Goal: Transaction & Acquisition: Purchase product/service

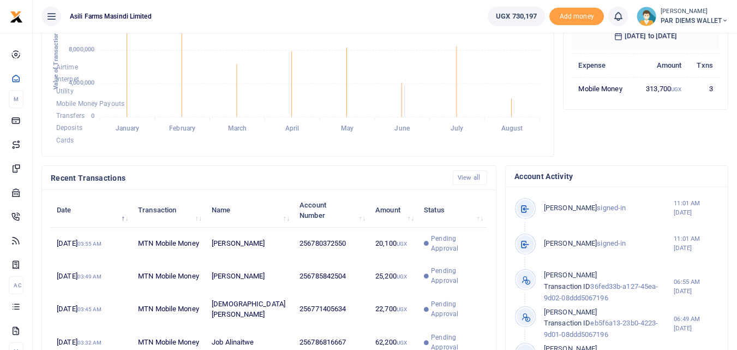
scroll to position [145, 139]
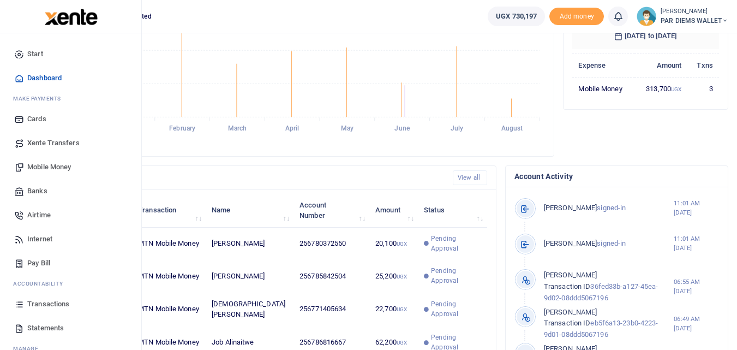
click at [20, 303] on icon at bounding box center [19, 304] width 10 height 10
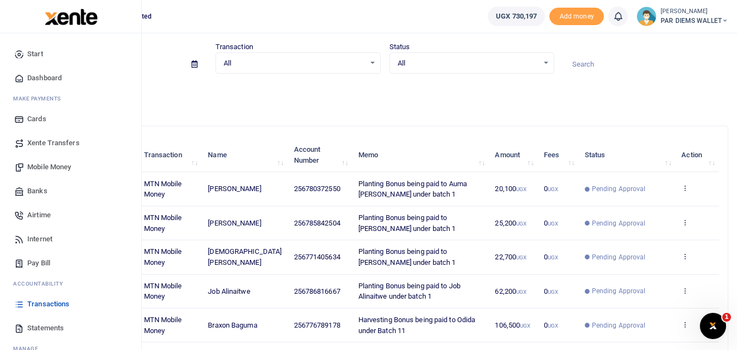
click at [49, 168] on span "Mobile Money" at bounding box center [49, 167] width 44 height 11
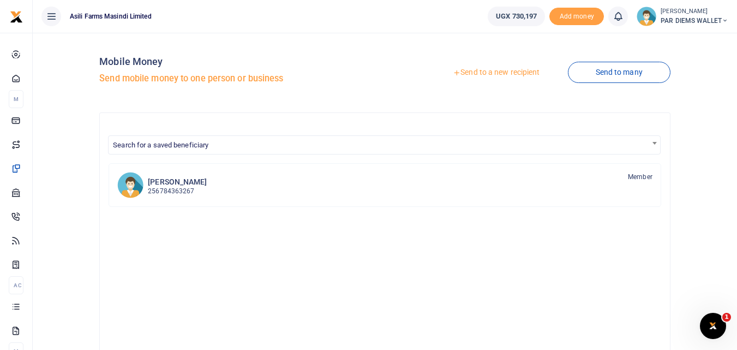
click at [486, 70] on link "Send to a new recipient" at bounding box center [496, 73] width 142 height 20
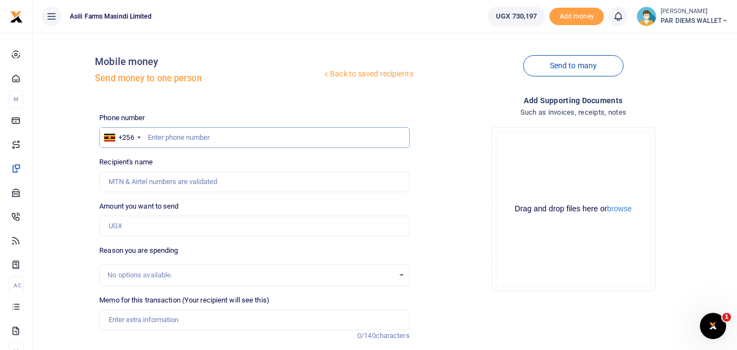
click at [205, 146] on input "text" at bounding box center [254, 137] width 310 height 21
click at [138, 231] on input "Amount you want to send" at bounding box center [254, 226] width 310 height 21
paste input "0787483048"
type input "0787483048"
click at [166, 136] on input "text" at bounding box center [254, 137] width 310 height 21
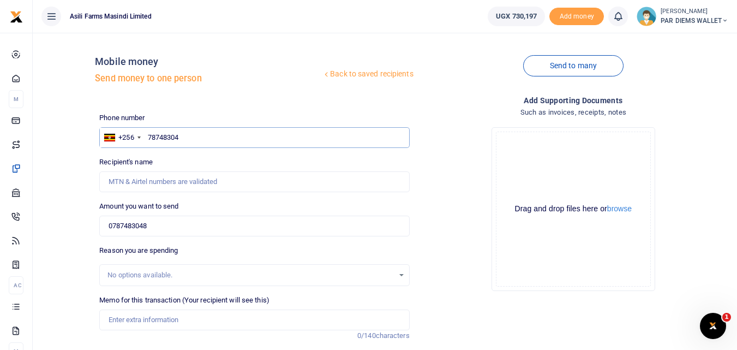
type input "787483048"
type input "[PERSON_NAME]"
type input "787483048"
click at [174, 226] on input "0787483048" at bounding box center [254, 226] width 310 height 21
type input "0"
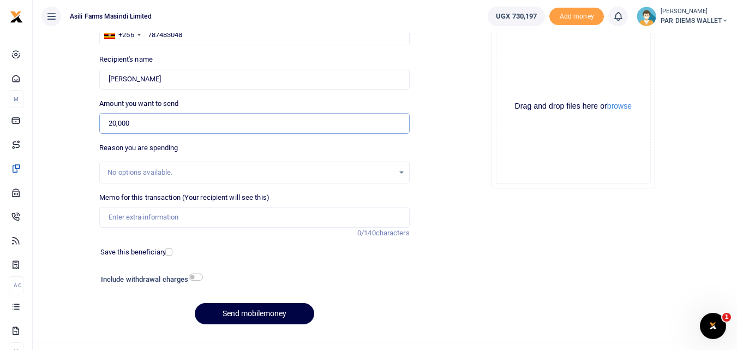
scroll to position [112, 0]
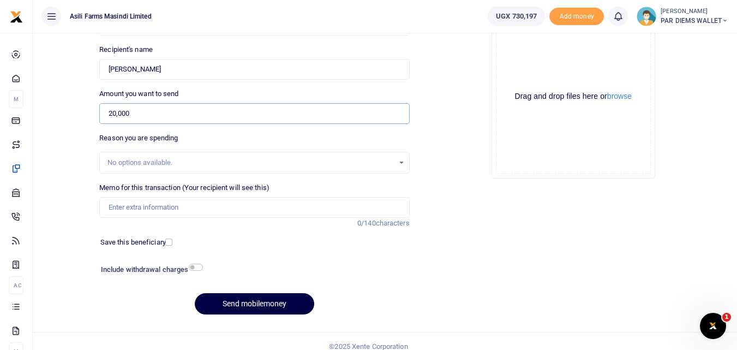
type input "20,000"
click at [126, 208] on input "Memo for this transaction (Your recipient will see this)" at bounding box center [254, 207] width 310 height 21
type input "T"
type input "Perdium being paid to Denis Kugonza He is moving Soyabean header to Kilak"
click at [521, 71] on div "Drag and drop files here or browse Powered by Uppy" at bounding box center [573, 96] width 155 height 155
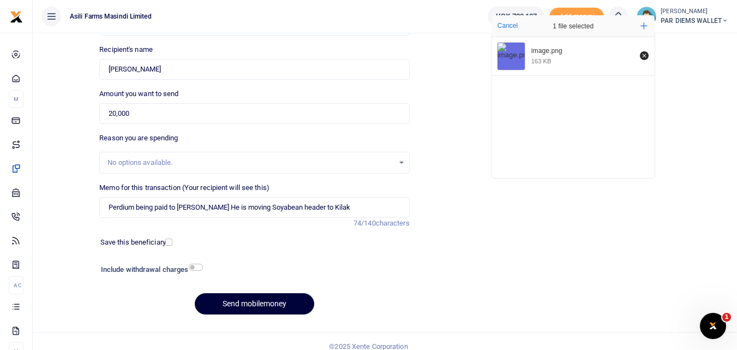
click at [242, 305] on button "Send mobilemoney" at bounding box center [255, 303] width 120 height 21
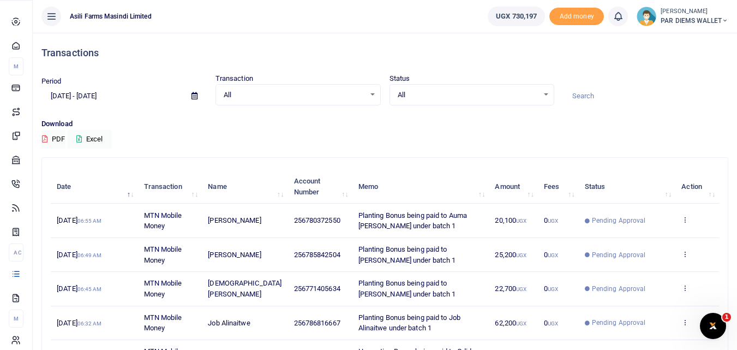
click at [20, 278] on icon at bounding box center [16, 274] width 10 height 10
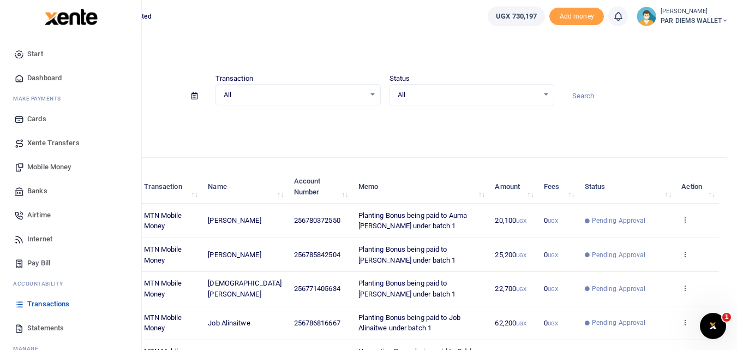
click at [48, 168] on span "Mobile Money" at bounding box center [49, 167] width 44 height 11
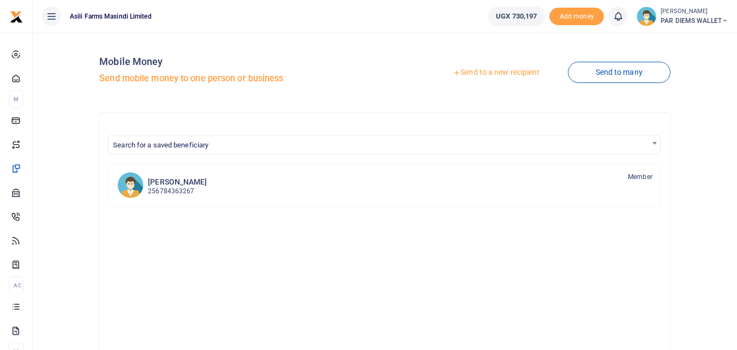
click at [496, 69] on link "Send to a new recipient" at bounding box center [496, 73] width 142 height 20
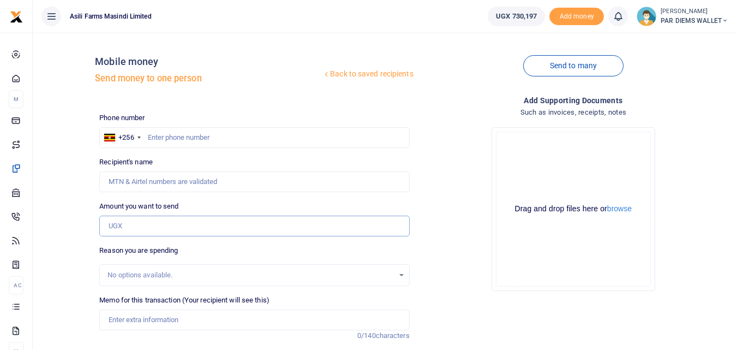
click at [118, 229] on input "Amount you want to send" at bounding box center [254, 226] width 310 height 21
paste input "0775339275"
type input "0775339275"
click at [164, 139] on input "text" at bounding box center [254, 137] width 310 height 21
type input "775339275"
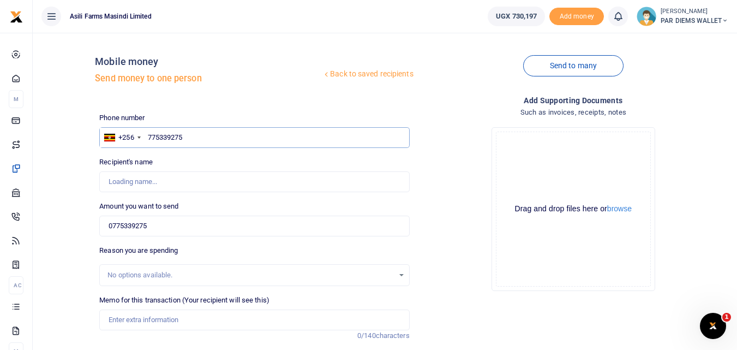
type input "Julius Sunday"
type input "775339275"
click at [166, 227] on input "0775339275" at bounding box center [254, 226] width 310 height 21
type input "0"
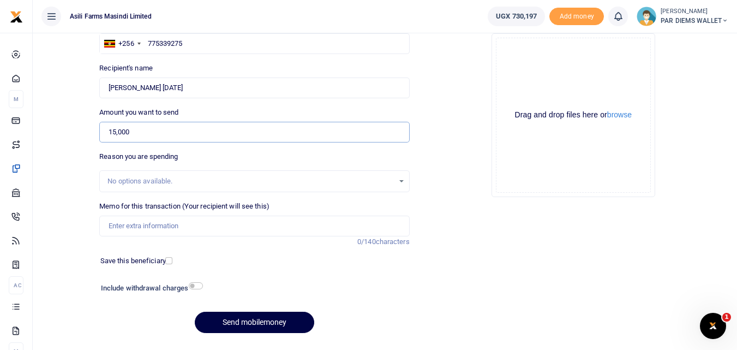
scroll to position [123, 0]
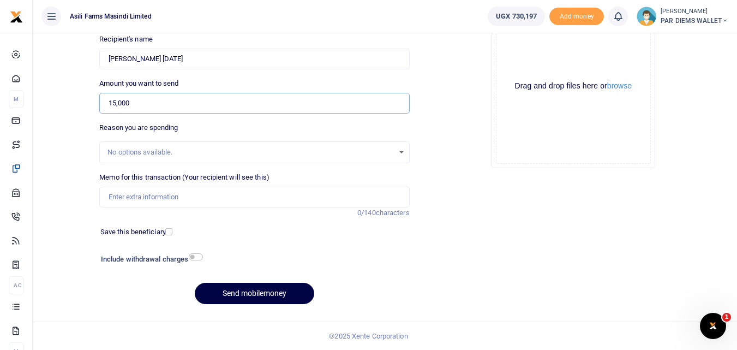
type input "15,000"
click at [164, 194] on input "Memo for this transaction (Your recipient will see this)" at bounding box center [254, 197] width 310 height 21
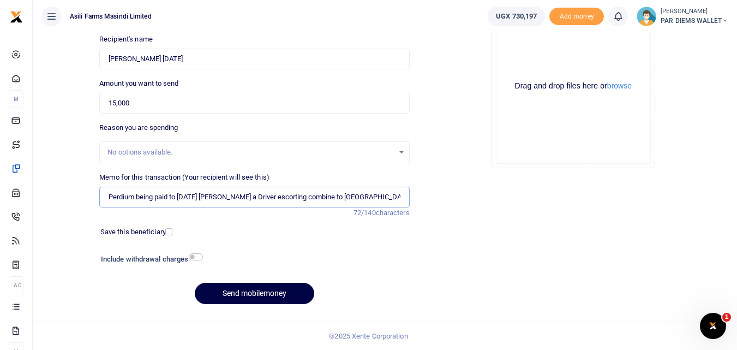
type input "Perdium being paid to Sunday Julius a Driver escorting combine to Kilak"
click at [534, 37] on div "Drag and drop files here or browse Powered by Uppy" at bounding box center [573, 86] width 155 height 155
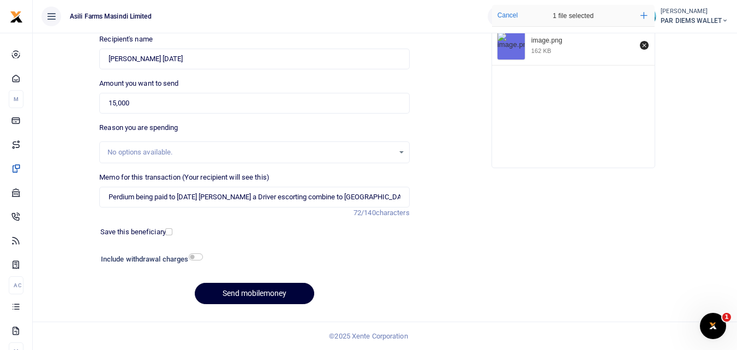
click at [235, 292] on button "Send mobilemoney" at bounding box center [255, 293] width 120 height 21
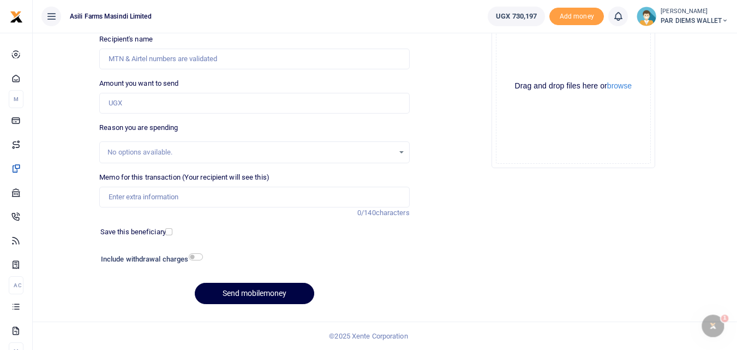
scroll to position [123, 0]
click at [127, 99] on input "Amount you want to send" at bounding box center [254, 103] width 310 height 21
paste input "0777043841"
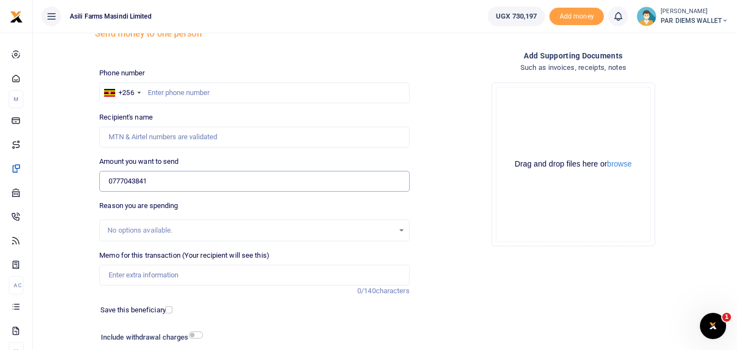
scroll to position [41, 0]
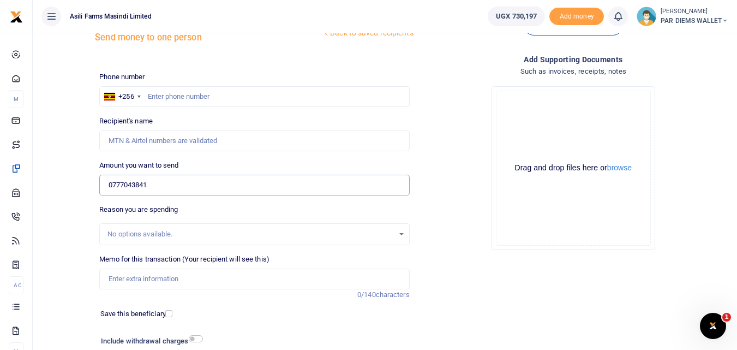
type input "0777043841"
click at [175, 92] on input "text" at bounding box center [254, 96] width 310 height 21
type input "777043841"
type input "[PERSON_NAME]"
type input "777043841"
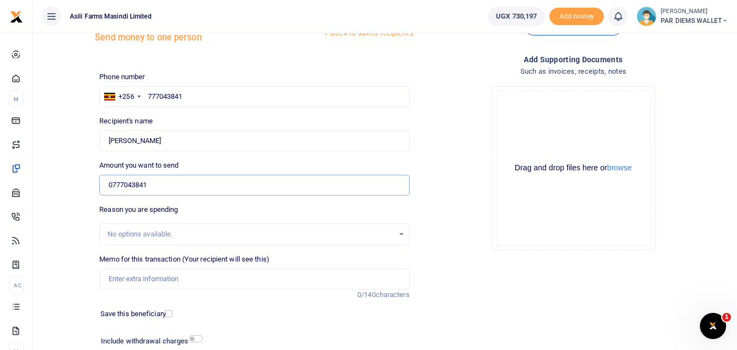
click at [172, 186] on input "0777043841" at bounding box center [254, 185] width 310 height 21
type input "0"
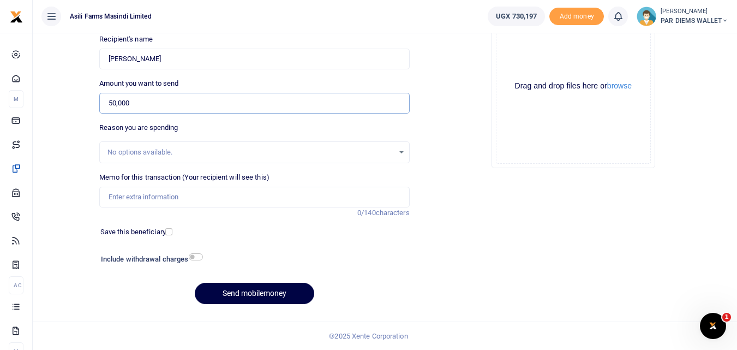
type input "50,000"
click at [167, 200] on input "Memo for this transaction (Your recipient will see this)" at bounding box center [254, 197] width 310 height 21
paste input "0777043841"
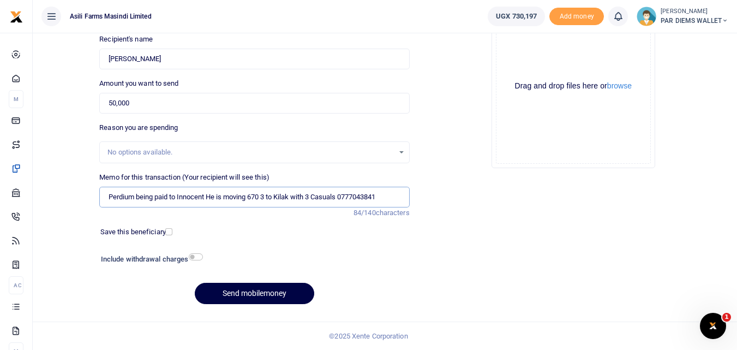
type input "Perdium being paid to Innocent He is moving 670 3 to Kilak with 3 Casuals 07770…"
click at [532, 61] on div "Drag and drop files here or browse Powered by Uppy" at bounding box center [573, 86] width 155 height 155
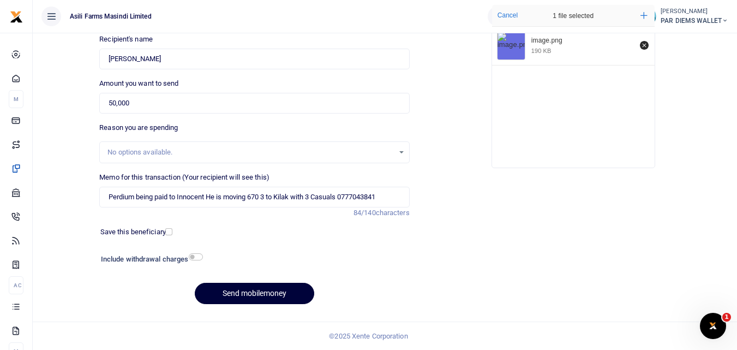
click at [244, 294] on button "Send mobilemoney" at bounding box center [255, 293] width 120 height 21
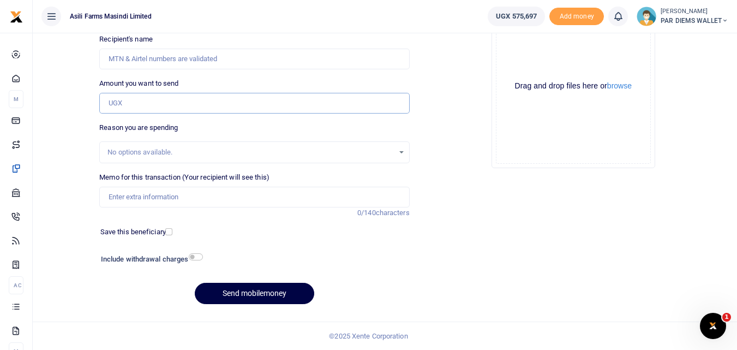
click at [127, 98] on input "Amount you want to send" at bounding box center [254, 103] width 310 height 21
paste input "0782874598"
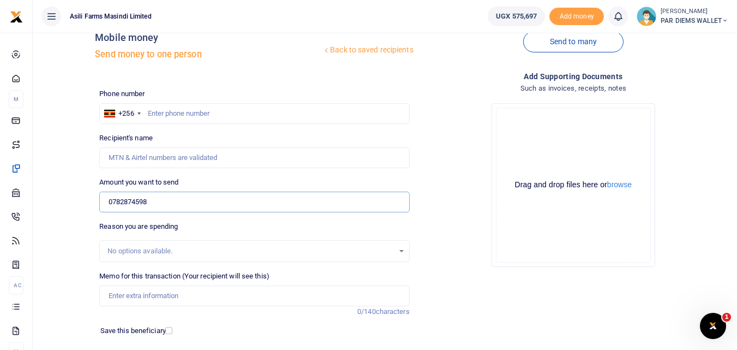
scroll to position [23, 0]
type input "0782874598"
click at [171, 108] on input "text" at bounding box center [254, 114] width 310 height 21
type input "782874598"
click at [166, 202] on input "0782874598" at bounding box center [254, 202] width 310 height 21
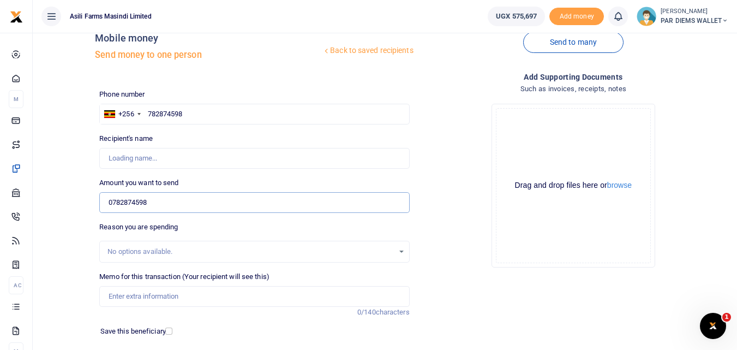
type input "Simon Olupot"
type input "0"
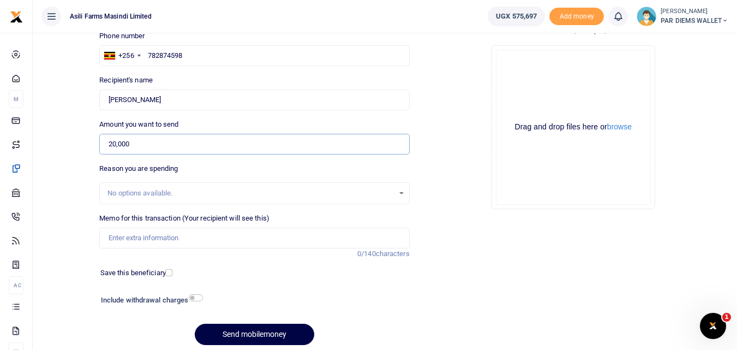
scroll to position [85, 0]
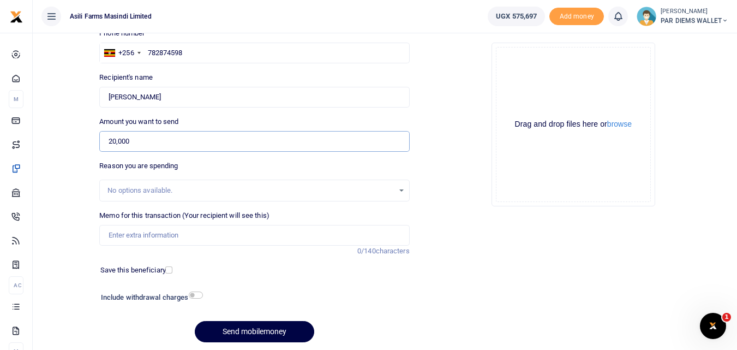
type input "20,000"
click at [138, 237] on input "Memo for this transaction (Your recipient will see this)" at bounding box center [254, 235] width 310 height 21
type input "Perdium being paid to Simon Olupot He is moving with 1590 5 on Low bed"
click at [516, 62] on div "Drag and drop files here or browse Powered by Uppy" at bounding box center [573, 124] width 155 height 155
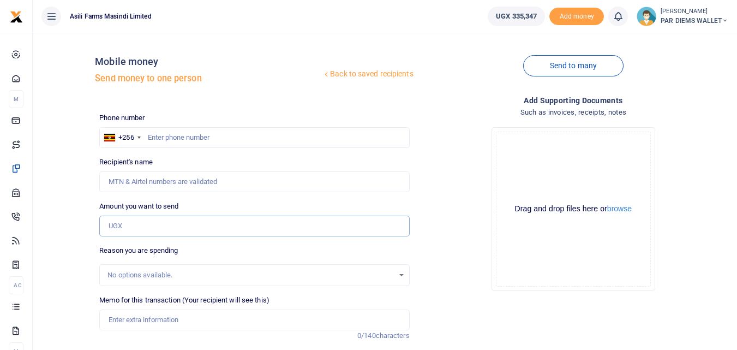
click at [133, 231] on input "Amount you want to send" at bounding box center [254, 226] width 310 height 21
click at [468, 171] on div "Drop your files here Drag and drop files here or browse Powered by Uppy" at bounding box center [574, 208] width 310 height 181
click at [182, 136] on input "text" at bounding box center [254, 137] width 310 height 21
type input "I"
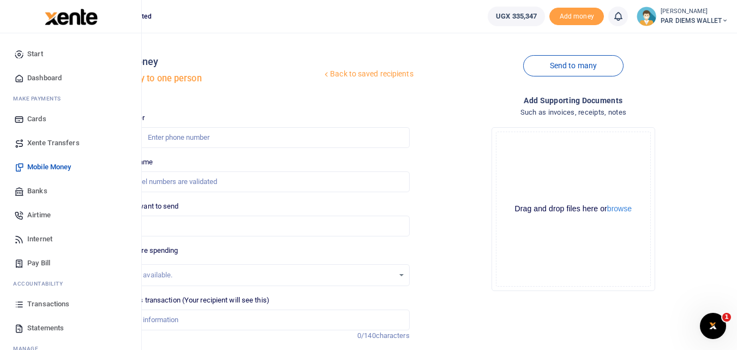
click at [16, 307] on icon at bounding box center [19, 304] width 10 height 10
click at [23, 305] on icon at bounding box center [19, 304] width 10 height 10
click at [21, 303] on icon at bounding box center [19, 304] width 10 height 10
click at [14, 298] on link "Transactions" at bounding box center [71, 304] width 124 height 24
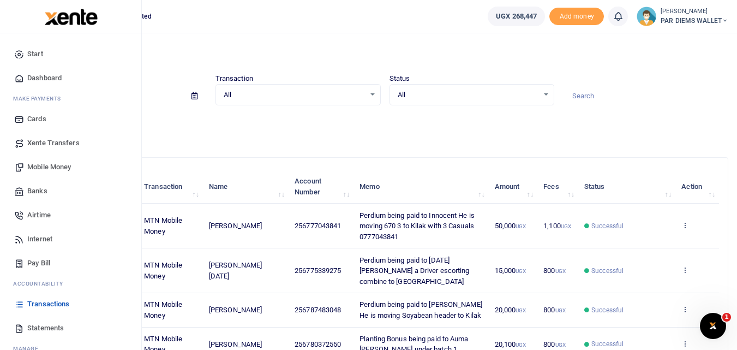
click at [39, 164] on span "Mobile Money" at bounding box center [49, 167] width 44 height 11
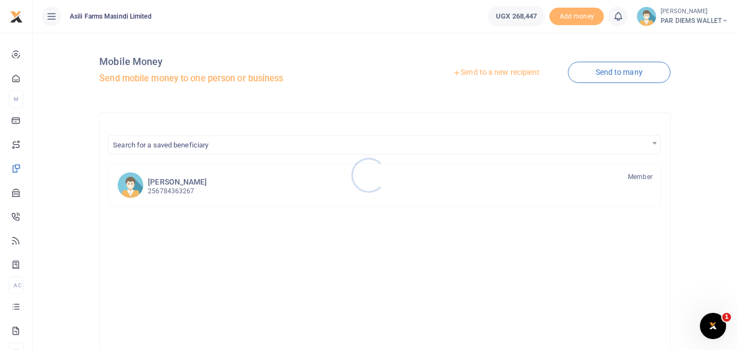
click at [490, 72] on div at bounding box center [368, 175] width 737 height 350
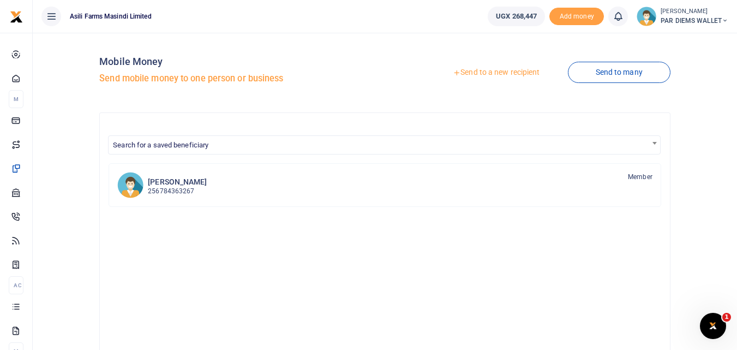
click at [505, 63] on link "Send to a new recipient" at bounding box center [496, 73] width 142 height 20
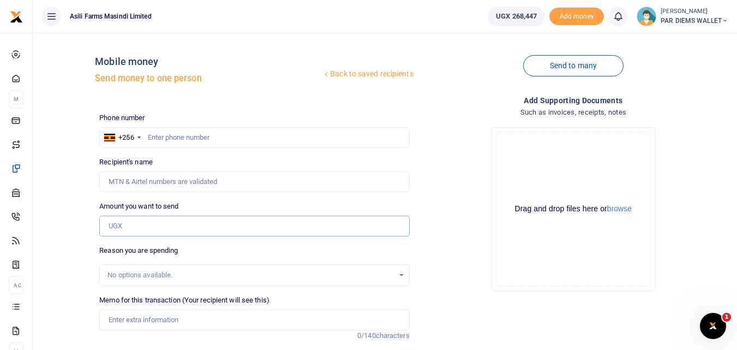
click at [123, 226] on input "Amount you want to send" at bounding box center [254, 226] width 310 height 21
paste input "0782874598"
type input "0782874598"
click at [185, 140] on input "text" at bounding box center [254, 137] width 310 height 21
type input "782874598"
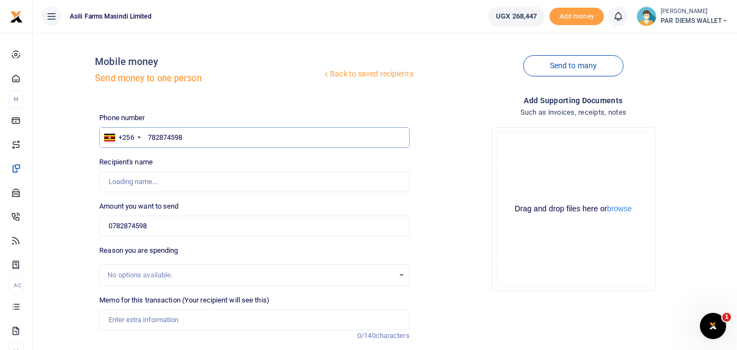
type input "Simon Olupot"
type input "782874598"
click at [174, 220] on input "0782874598" at bounding box center [254, 226] width 310 height 21
type input "0"
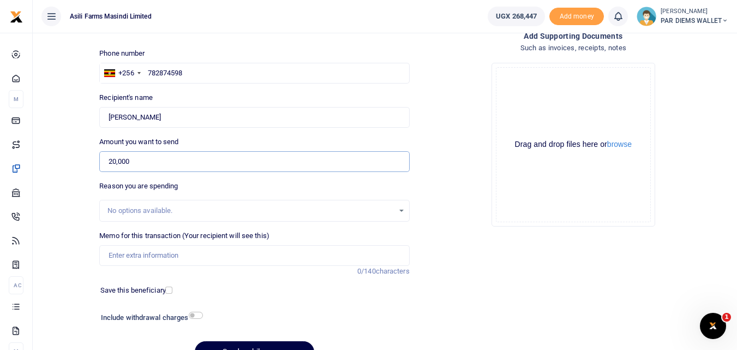
scroll to position [123, 0]
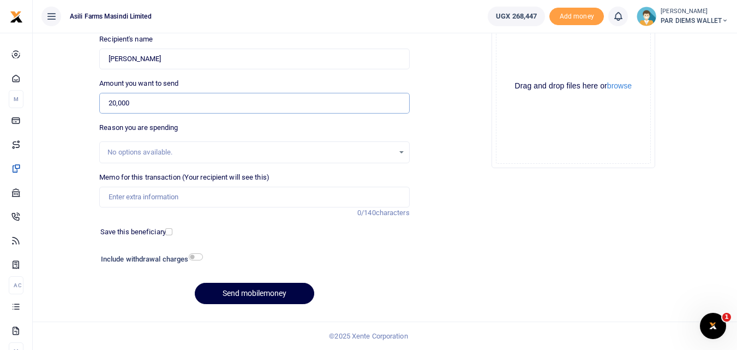
type input "20,000"
click at [170, 194] on input "Memo for this transaction (Your recipient will see this)" at bounding box center [254, 197] width 310 height 21
click at [230, 200] on input "Perdium being paid to Olupot Simon gHe is moving" at bounding box center [254, 197] width 310 height 21
click at [306, 201] on input "Perdium being paid to Olupot Simon he is moving" at bounding box center [254, 197] width 310 height 21
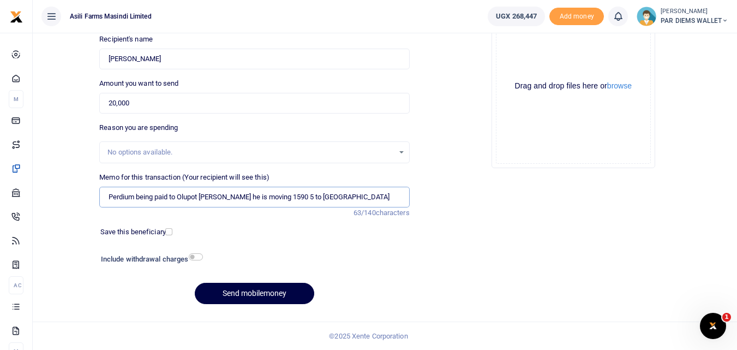
type input "Perdium being paid to Olupot [PERSON_NAME] he is moving 1590 5 to [GEOGRAPHIC_D…"
click at [515, 41] on div "Drag and drop files here or browse Powered by Uppy" at bounding box center [573, 86] width 155 height 155
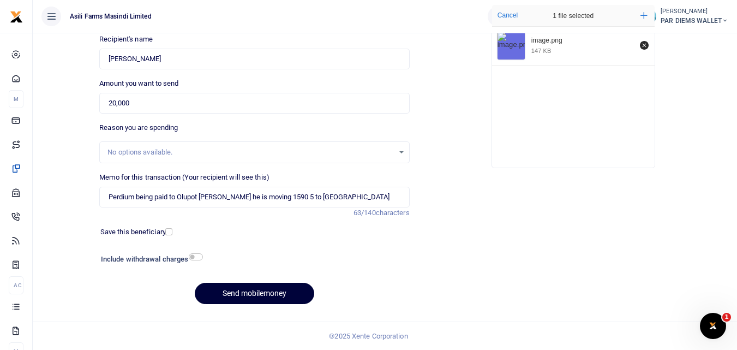
click at [223, 290] on button "Send mobilemoney" at bounding box center [255, 293] width 120 height 21
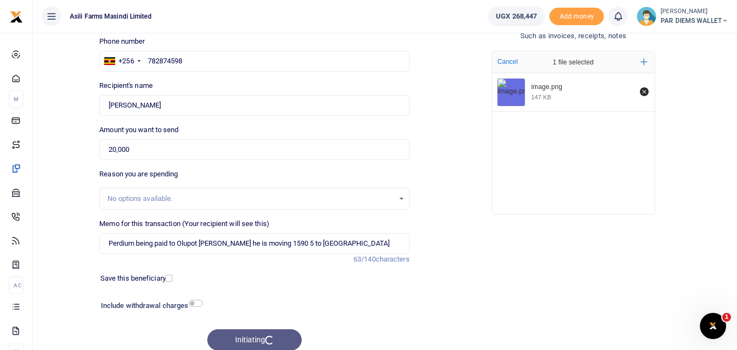
scroll to position [76, 0]
click at [234, 342] on button "Send mobilemoney" at bounding box center [255, 340] width 120 height 21
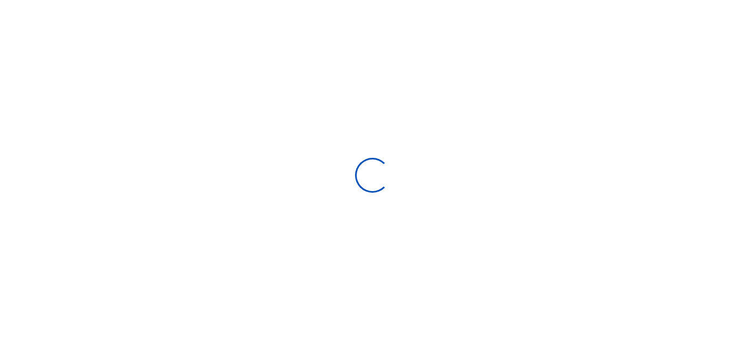
select select
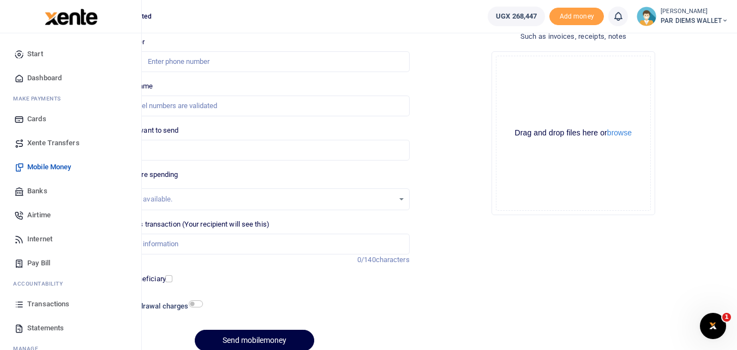
click at [20, 308] on icon at bounding box center [19, 304] width 10 height 10
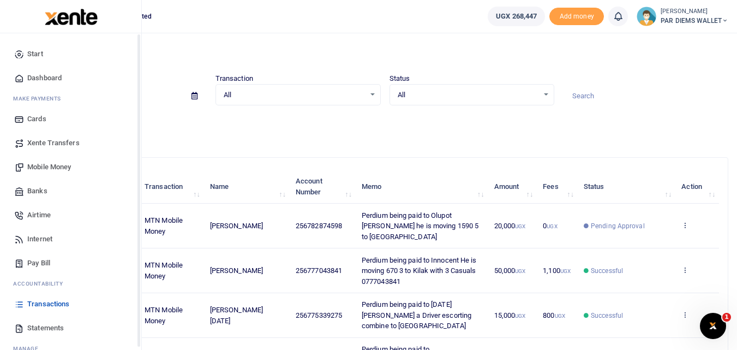
click at [52, 166] on span "Mobile Money" at bounding box center [49, 167] width 44 height 11
click at [46, 168] on span "Mobile Money" at bounding box center [49, 167] width 44 height 11
click at [41, 166] on span "Mobile Money" at bounding box center [49, 167] width 44 height 11
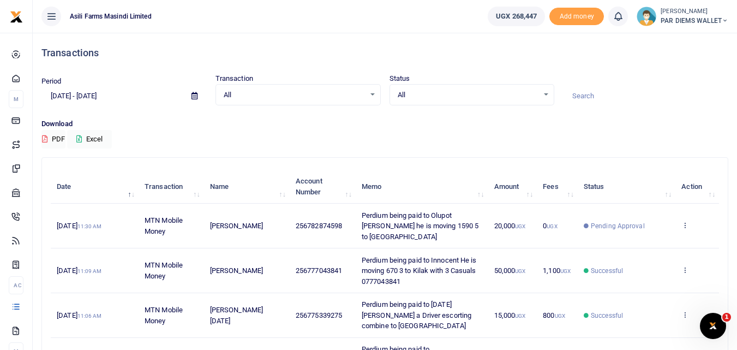
click at [365, 145] on div "Download PDF Excel" at bounding box center [384, 133] width 687 height 30
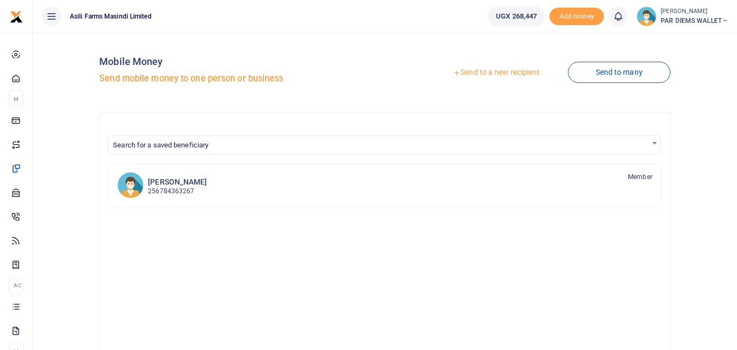
click at [474, 69] on link "Send to a new recipient" at bounding box center [496, 73] width 142 height 20
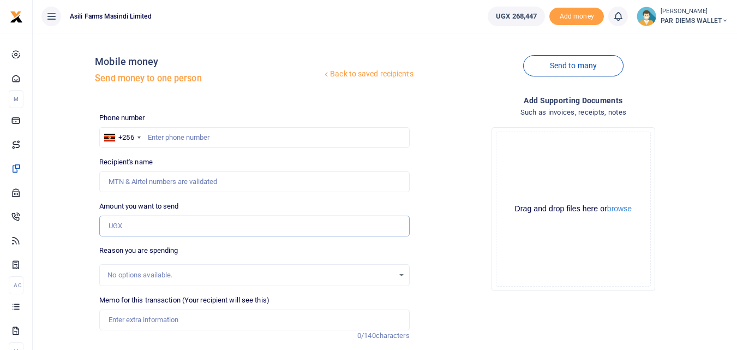
click at [130, 224] on input "Amount you want to send" at bounding box center [254, 226] width 310 height 21
click at [257, 144] on input "text" at bounding box center [254, 137] width 310 height 21
type input "784716546"
type input "Godfrey Basaija"
type input "784716546"
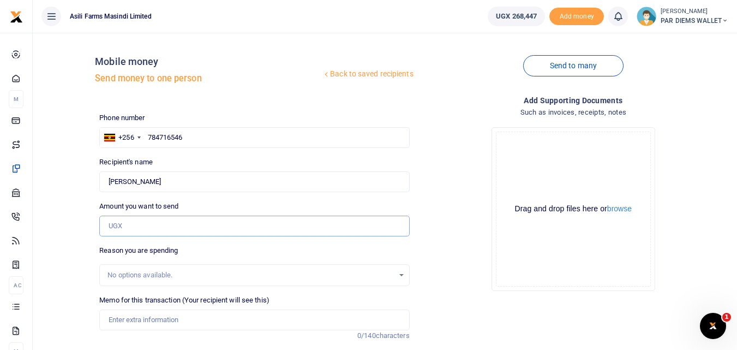
click at [156, 222] on input "Amount you want to send" at bounding box center [254, 226] width 310 height 21
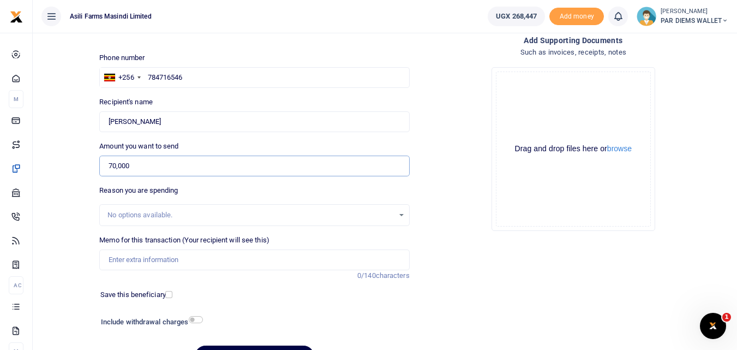
scroll to position [123, 0]
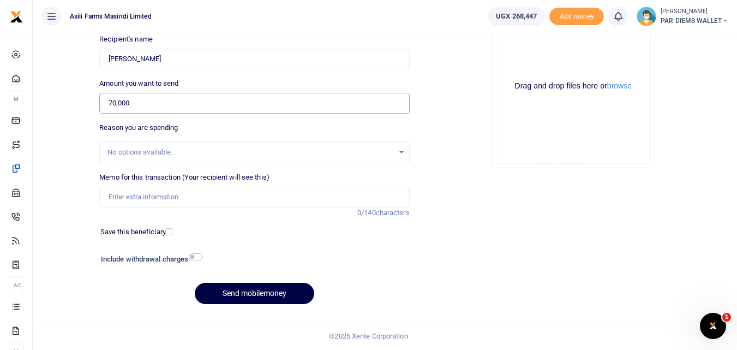
type input "70,000"
click at [167, 190] on input "Memo for this transaction (Your recipient will see this)" at bounding box center [254, 197] width 310 height 21
type input "P"
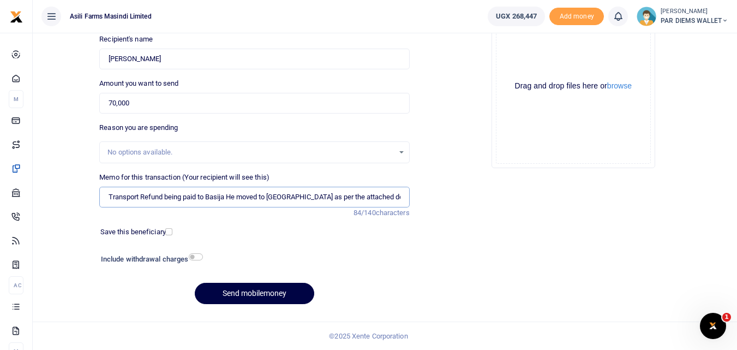
type input "Transport Refund being paid to Basija He moved to Kilak as per the attached det…"
click at [539, 46] on div "Drag and drop files here or browse Powered by Uppy" at bounding box center [573, 86] width 155 height 155
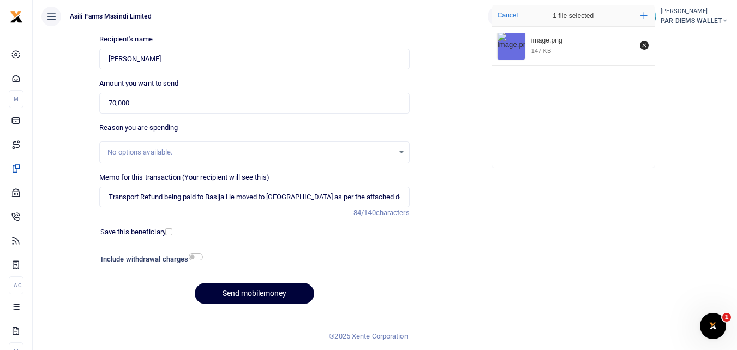
click at [231, 299] on button "Send mobilemoney" at bounding box center [255, 293] width 120 height 21
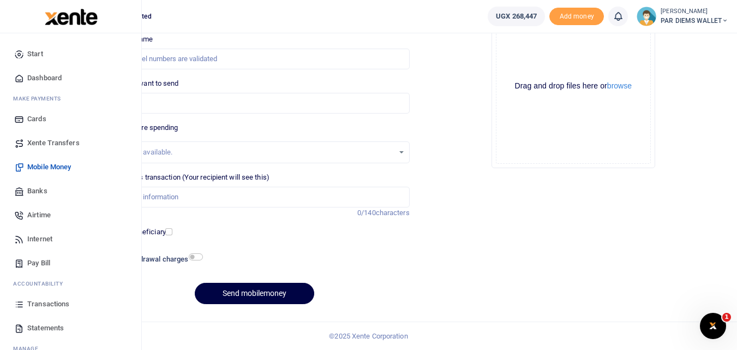
click at [18, 302] on icon at bounding box center [19, 304] width 10 height 10
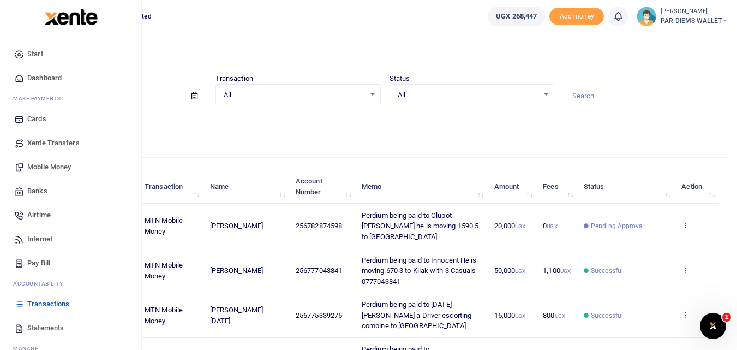
click at [43, 164] on span "Mobile Money" at bounding box center [49, 167] width 44 height 11
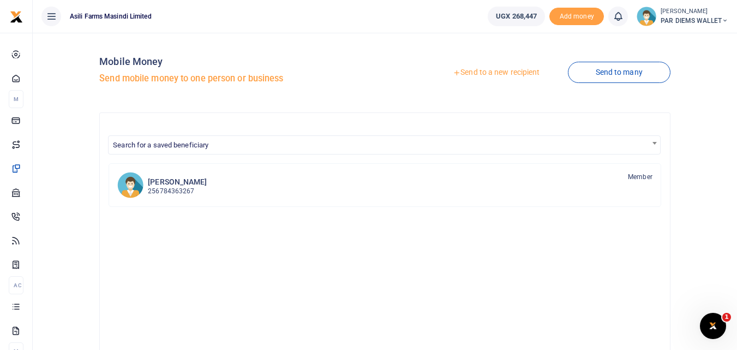
click at [488, 66] on link "Send to a new recipient" at bounding box center [496, 73] width 142 height 20
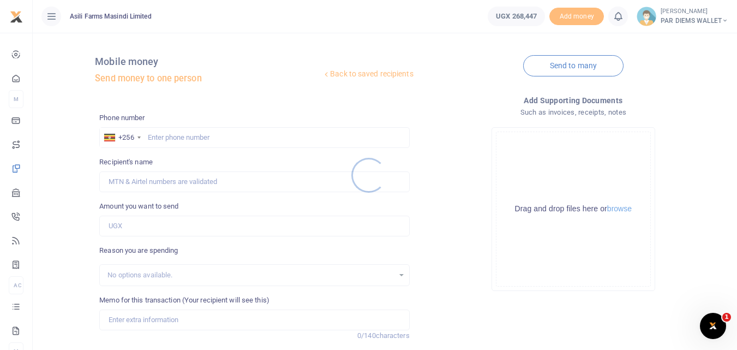
click at [163, 137] on div at bounding box center [368, 175] width 737 height 350
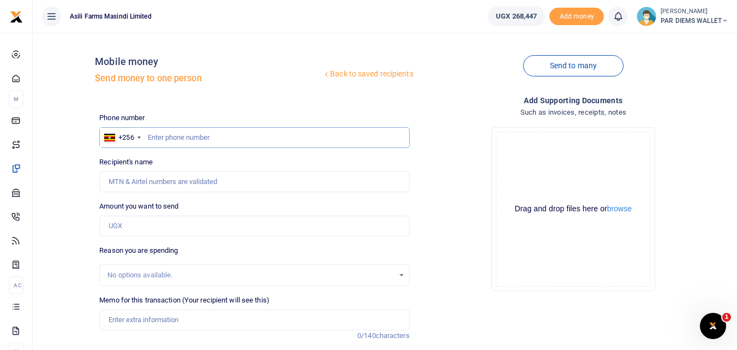
click at [189, 136] on input "text" at bounding box center [254, 137] width 310 height 21
type input "774243099"
type input "[PERSON_NAME] [PERSON_NAME]"
type input "774243099"
click at [158, 220] on input "Amount you want to send" at bounding box center [254, 226] width 310 height 21
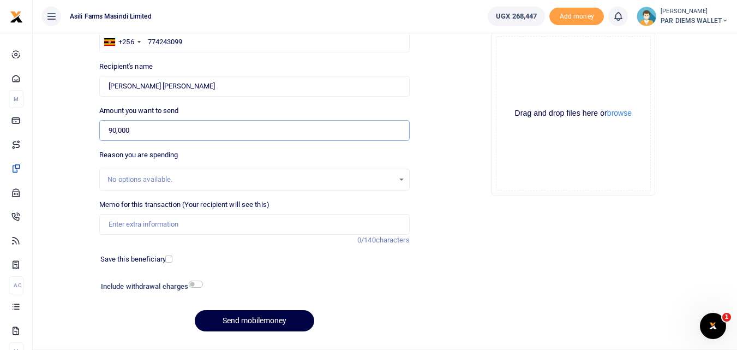
scroll to position [98, 0]
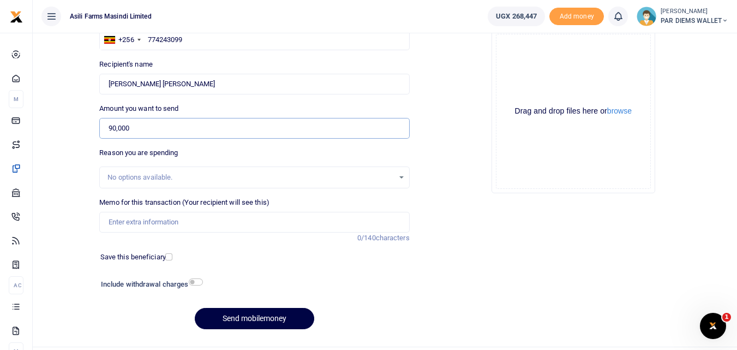
type input "90,000"
click at [129, 232] on input "Memo for this transaction (Your recipient will see this)" at bounding box center [254, 222] width 310 height 21
type input "F"
type input "Perdium being paid to Guards escorting trucks"
click at [526, 50] on div "Drag and drop files here or browse Powered by Uppy" at bounding box center [573, 111] width 155 height 155
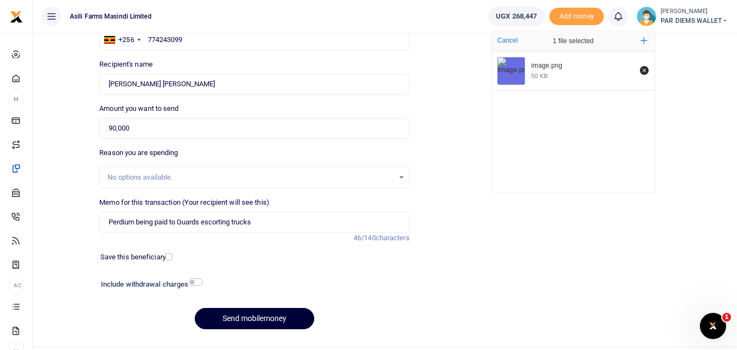
click at [239, 316] on button "Send mobilemoney" at bounding box center [255, 318] width 120 height 21
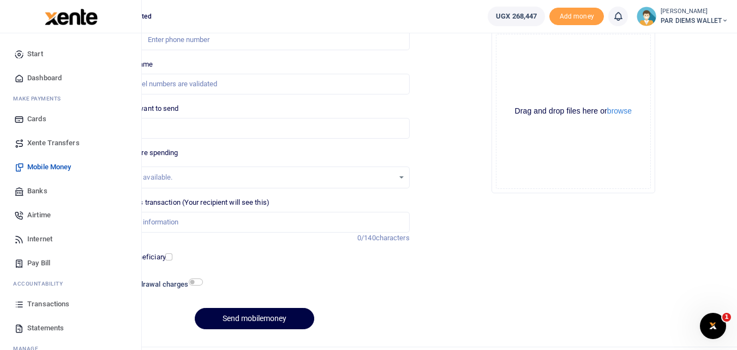
click at [19, 306] on icon at bounding box center [19, 304] width 10 height 10
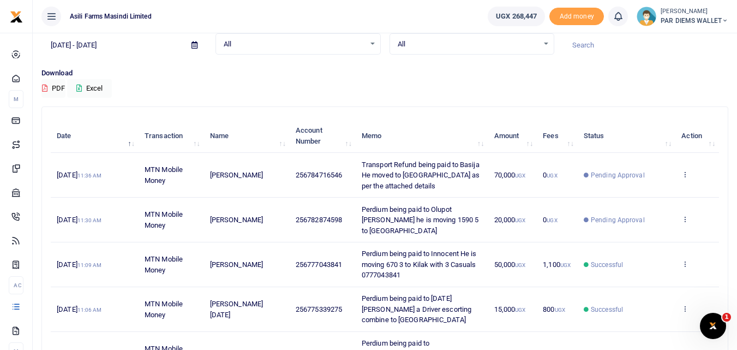
scroll to position [52, 0]
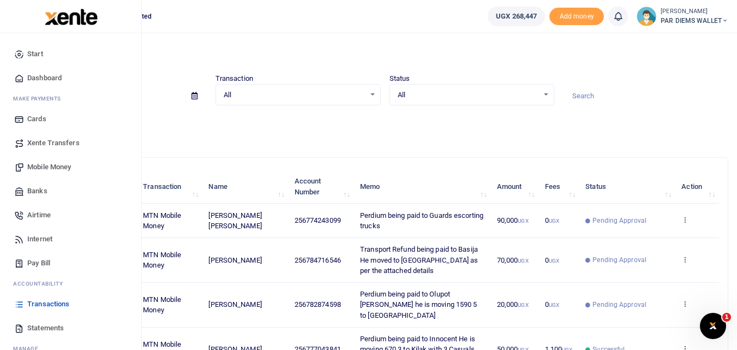
click at [47, 165] on span "Mobile Money" at bounding box center [49, 167] width 44 height 11
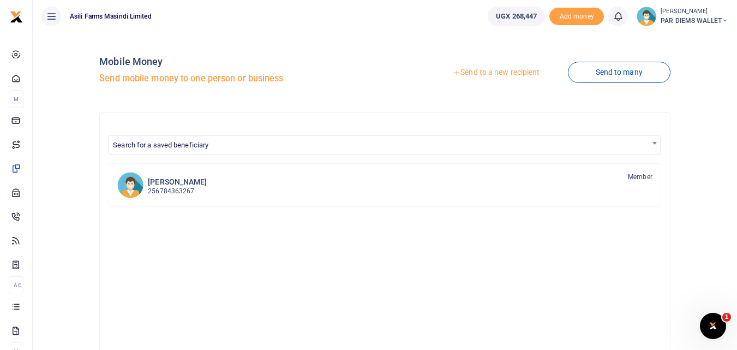
click at [482, 69] on link "Send to a new recipient" at bounding box center [496, 73] width 142 height 20
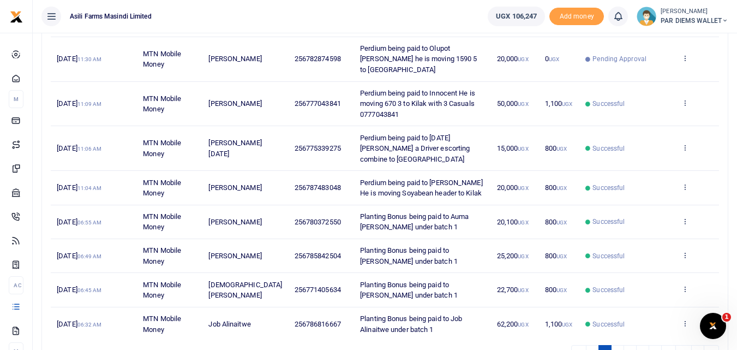
scroll to position [238, 0]
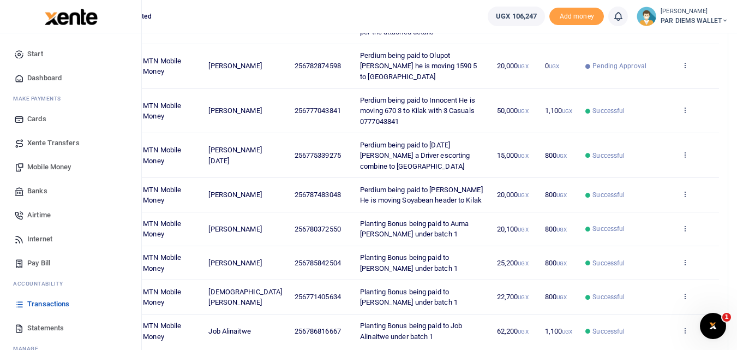
click at [40, 167] on span "Mobile Money" at bounding box center [49, 167] width 44 height 11
click at [41, 164] on span "Mobile Money" at bounding box center [49, 167] width 44 height 11
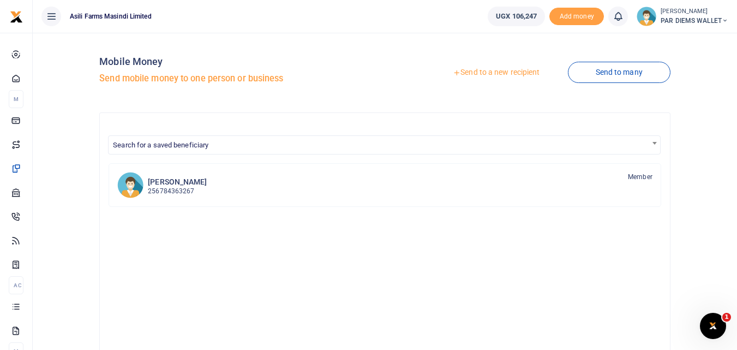
click at [485, 73] on link "Send to a new recipient" at bounding box center [496, 73] width 142 height 20
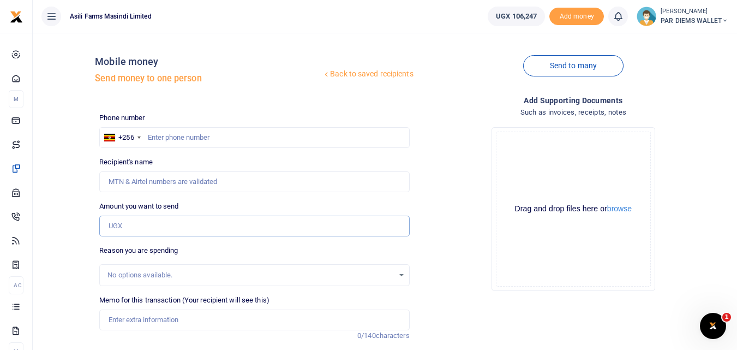
click at [125, 232] on input "Amount you want to send" at bounding box center [254, 226] width 310 height 21
type input "34,960"
click at [175, 135] on input "text" at bounding box center [254, 137] width 310 height 21
type input "788594248"
type input "Muliimba Seremoth"
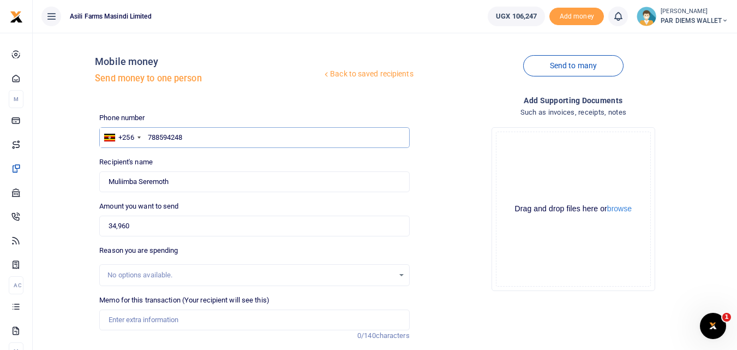
type input "788594248"
click at [146, 216] on input "34,960" at bounding box center [254, 226] width 310 height 21
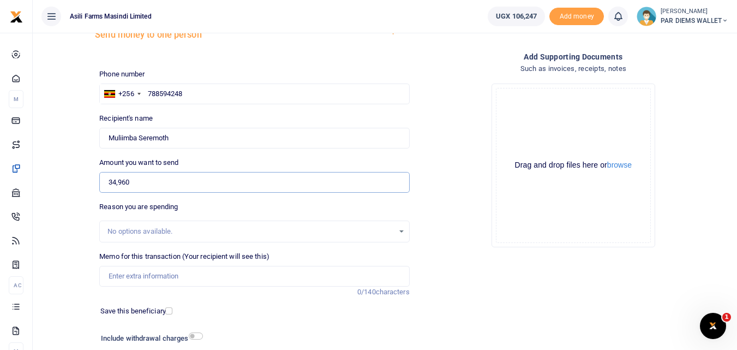
scroll to position [46, 0]
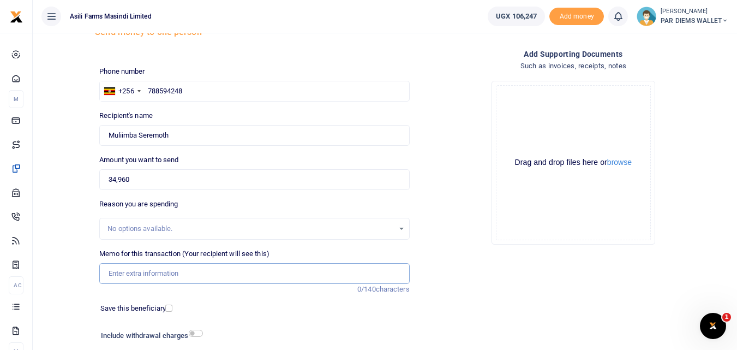
click at [135, 271] on input "Memo for this transaction (Your recipient will see this)" at bounding box center [254, 273] width 310 height 21
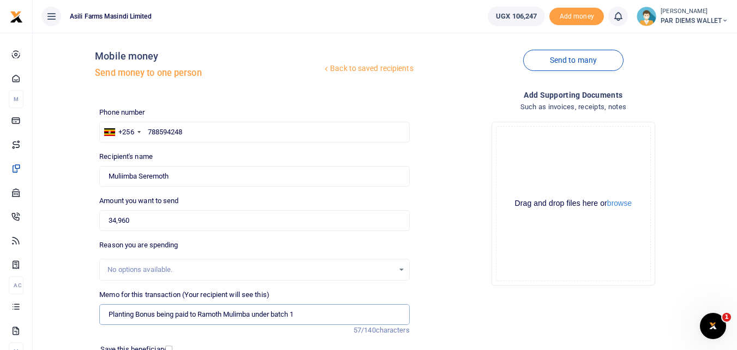
scroll to position [5, 0]
type input "Planting Bonus being paid to Ramoth Mulimba under batch 1"
click at [557, 139] on div "Drag and drop files here or browse Powered by Uppy" at bounding box center [573, 204] width 155 height 155
click at [543, 151] on div "Drag and drop files here or browse Powered by Uppy" at bounding box center [573, 204] width 155 height 155
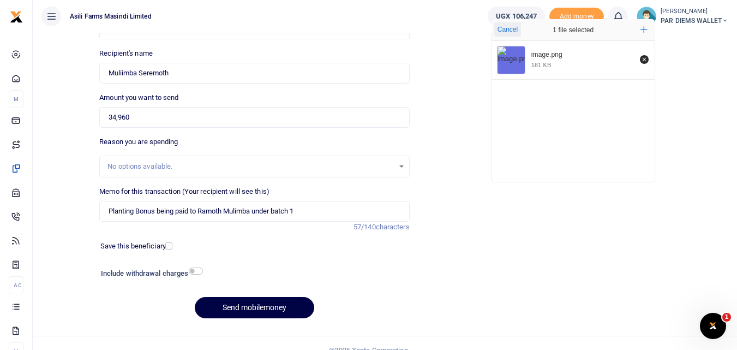
scroll to position [114, 0]
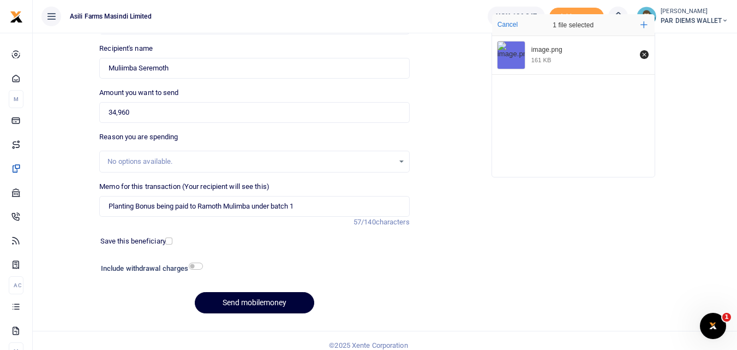
click at [229, 305] on button "Send mobilemoney" at bounding box center [255, 302] width 120 height 21
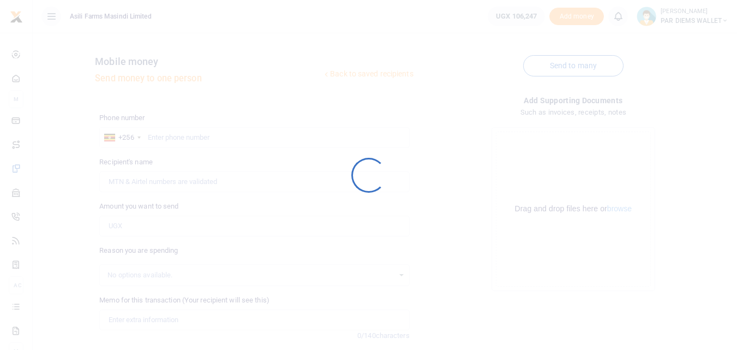
scroll to position [112, 0]
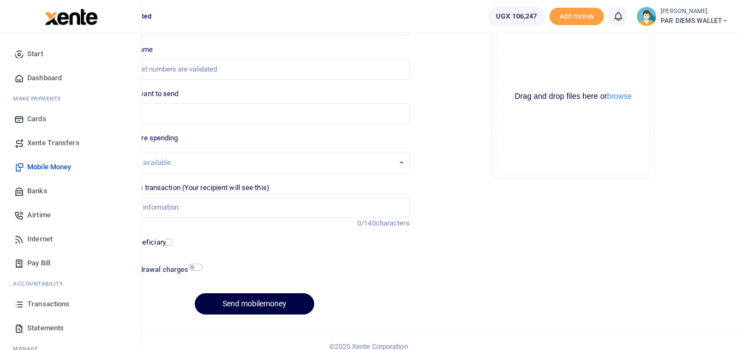
click at [19, 305] on icon at bounding box center [19, 304] width 10 height 10
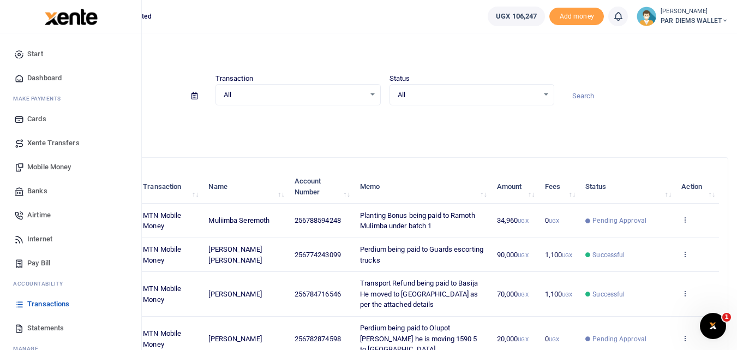
click at [47, 168] on span "Mobile Money" at bounding box center [49, 167] width 44 height 11
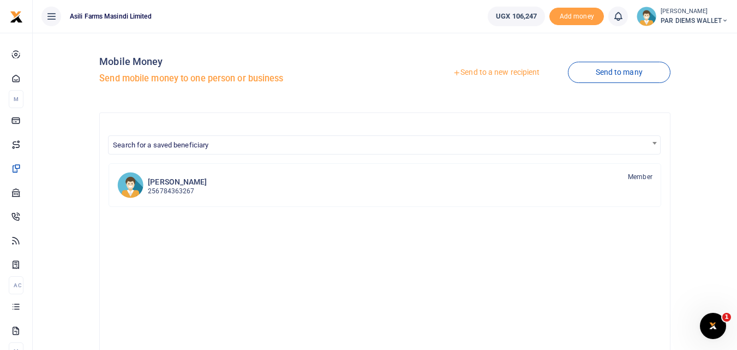
click at [505, 67] on link "Send to a new recipient" at bounding box center [496, 73] width 142 height 20
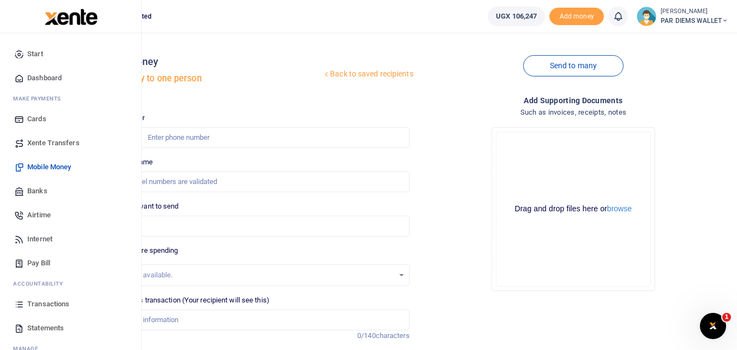
click at [22, 305] on icon at bounding box center [19, 304] width 10 height 10
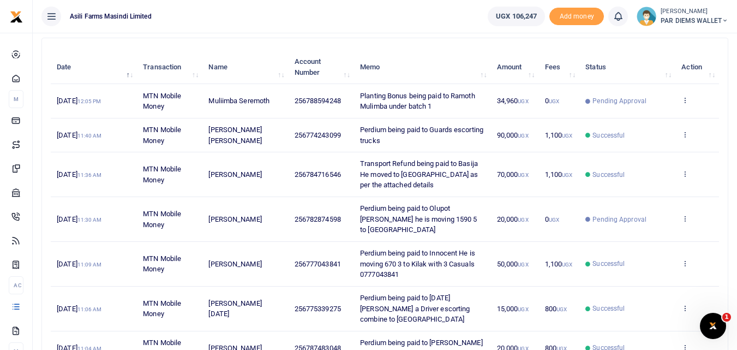
scroll to position [61, 0]
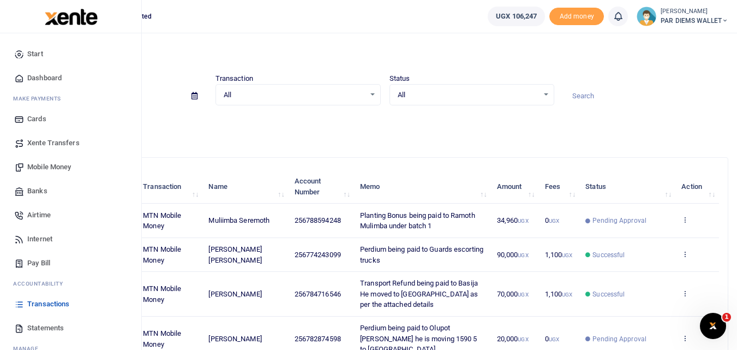
click at [44, 170] on span "Mobile Money" at bounding box center [49, 167] width 44 height 11
